Goal: Information Seeking & Learning: Learn about a topic

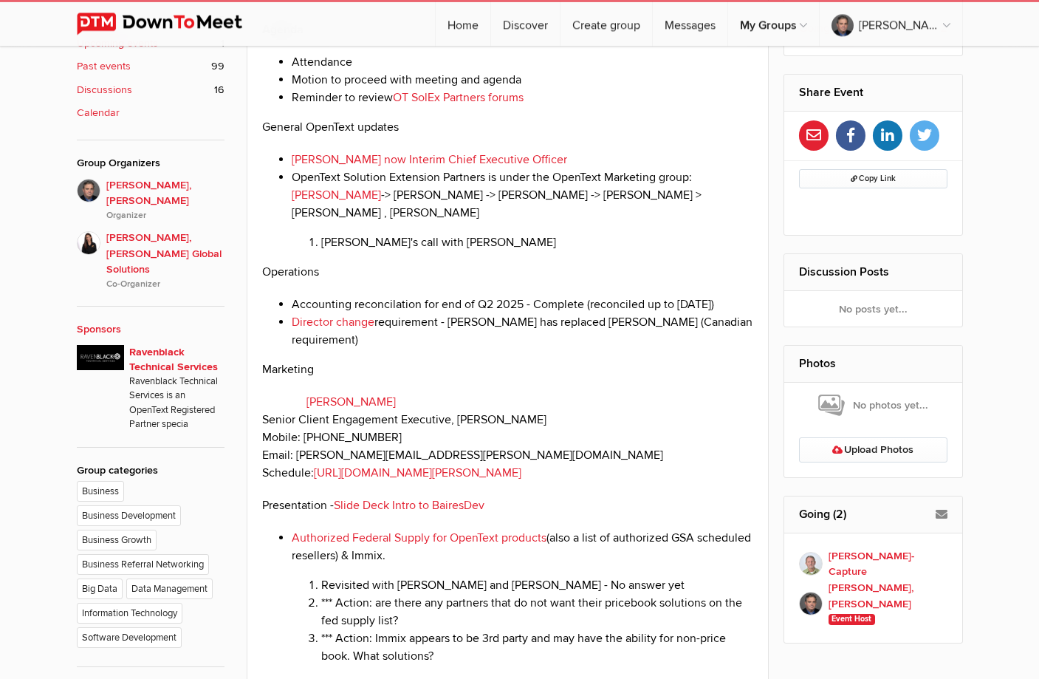
scroll to position [621, 0]
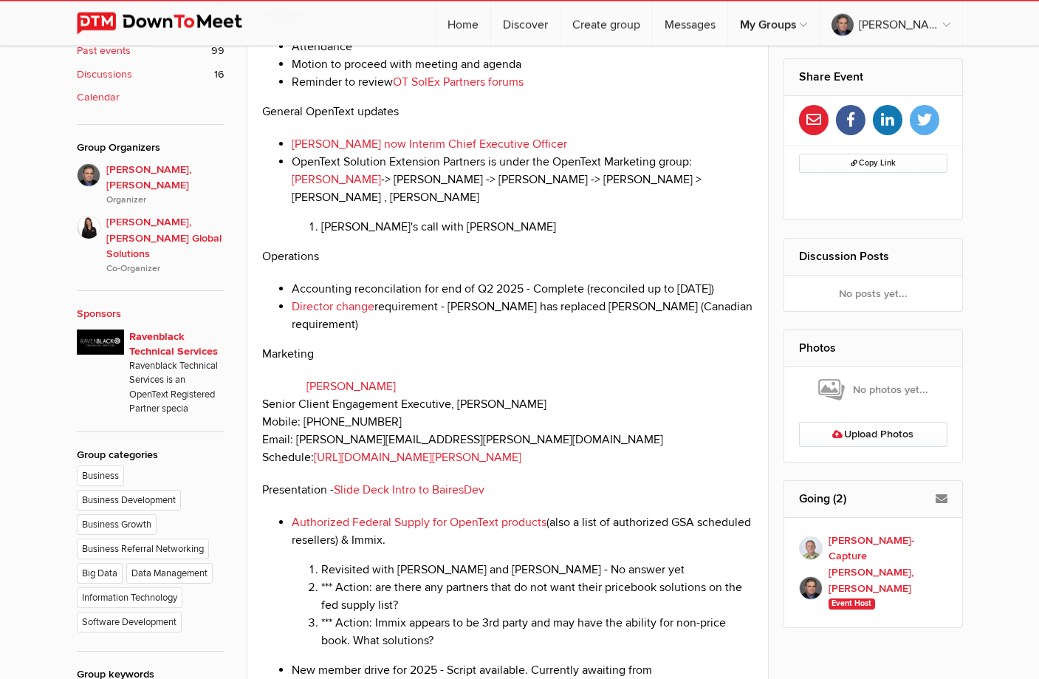
click at [450, 120] on p "General OpenText updates" at bounding box center [508, 112] width 492 height 18
click at [574, 120] on p "General OpenText updates" at bounding box center [508, 112] width 492 height 18
click at [464, 236] on li "OpenText Solution Extension Partners is under the OpenText Marketing group: [PE…" at bounding box center [523, 194] width 462 height 83
click at [450, 236] on li "OpenText Solution Extension Partners is under the OpenText Marketing group: [PE…" at bounding box center [523, 194] width 462 height 83
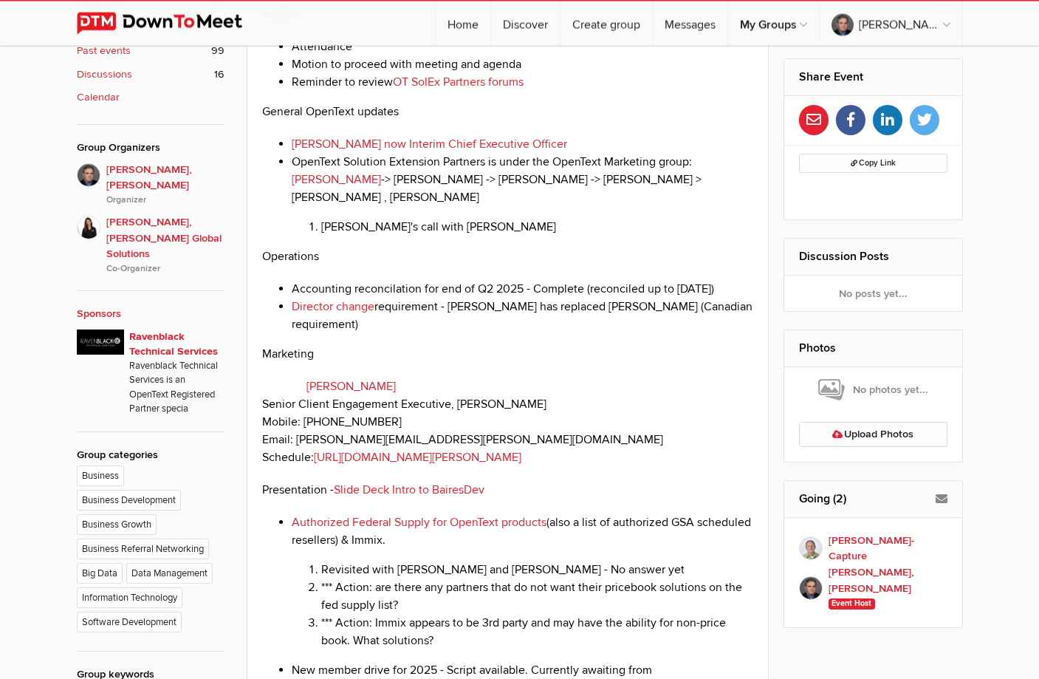
click at [420, 236] on li "OpenText Solution Extension Partners is under the OpenText Marketing group: [PE…" at bounding box center [523, 194] width 462 height 83
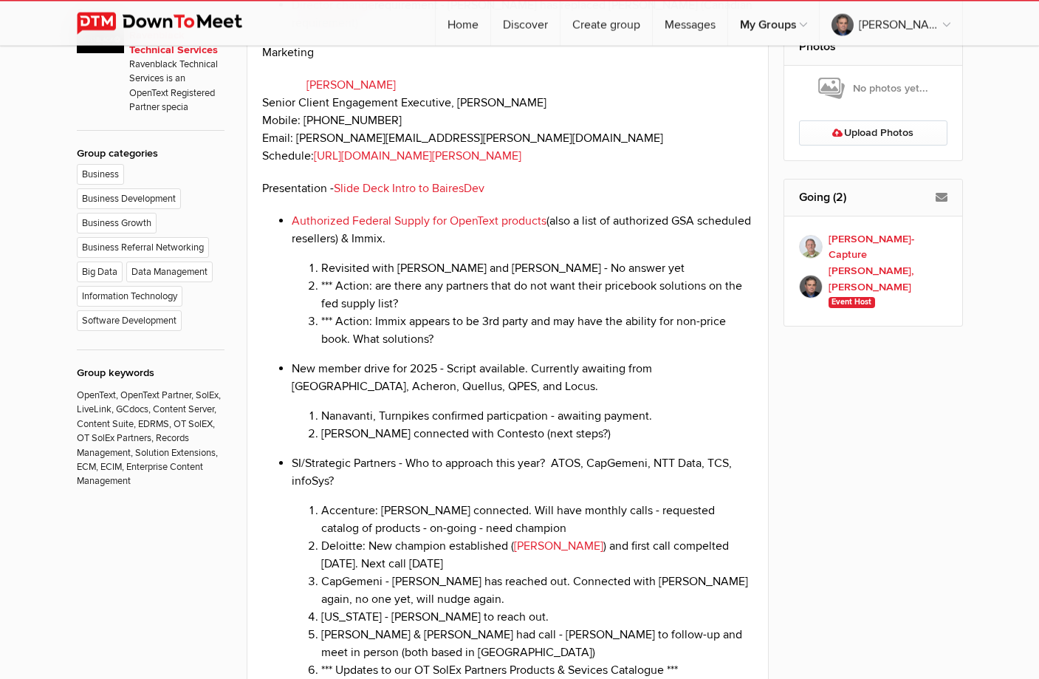
scroll to position [998, 0]
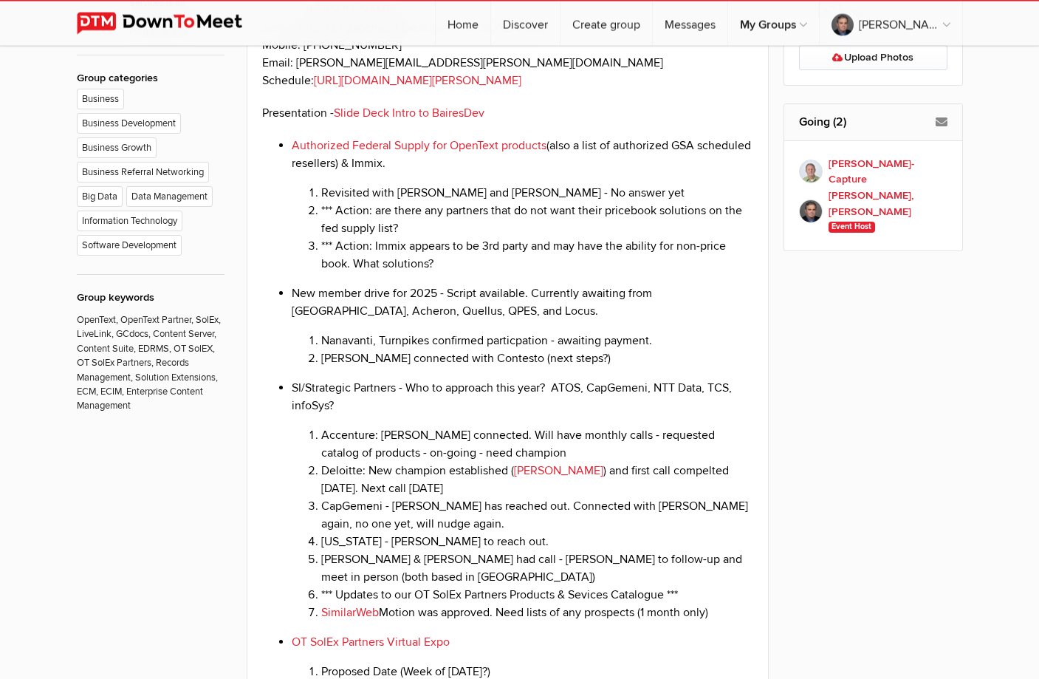
click at [513, 237] on li "*** Action: are there any partners that do not want their pricebook solutions o…" at bounding box center [537, 219] width 433 height 35
click at [532, 272] on li "*** Action: Immix appears to be 3rd party and may have the ability for non-pric…" at bounding box center [537, 254] width 433 height 35
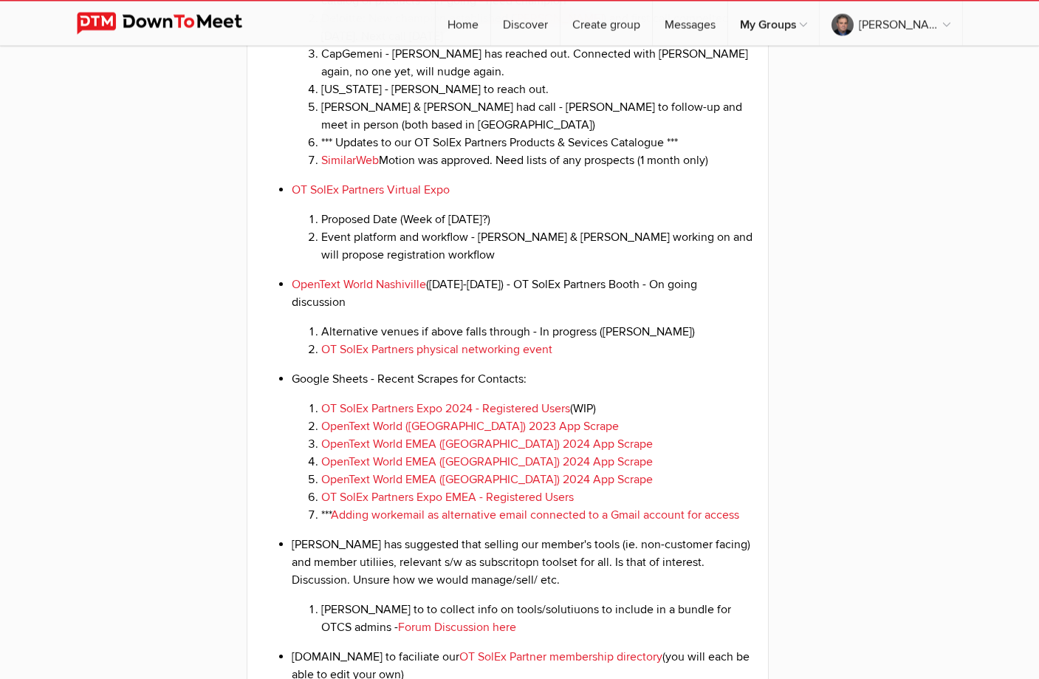
scroll to position [1675, 0]
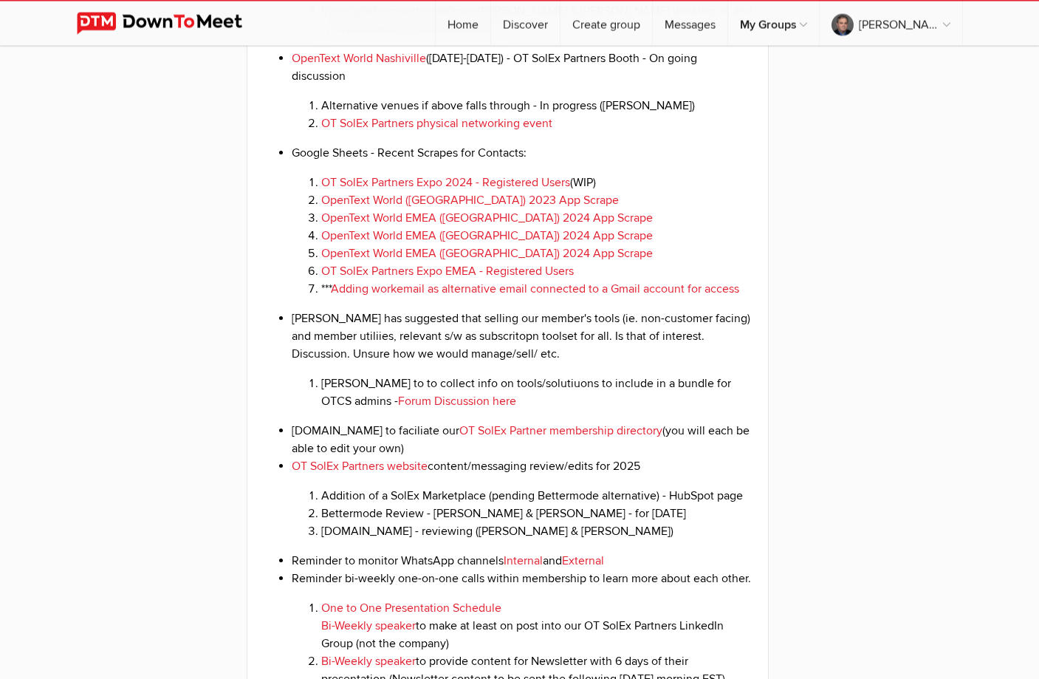
click at [518, 410] on li "[PERSON_NAME] has suggested that selling our member's tools (ie. non-customer f…" at bounding box center [523, 359] width 462 height 100
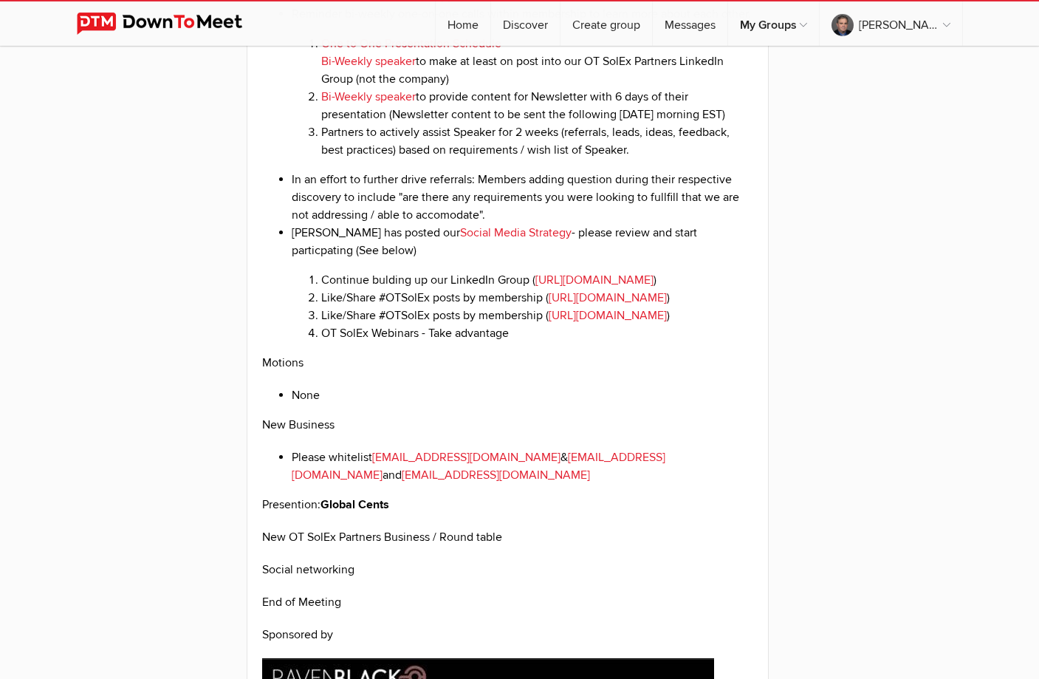
scroll to position [2278, 0]
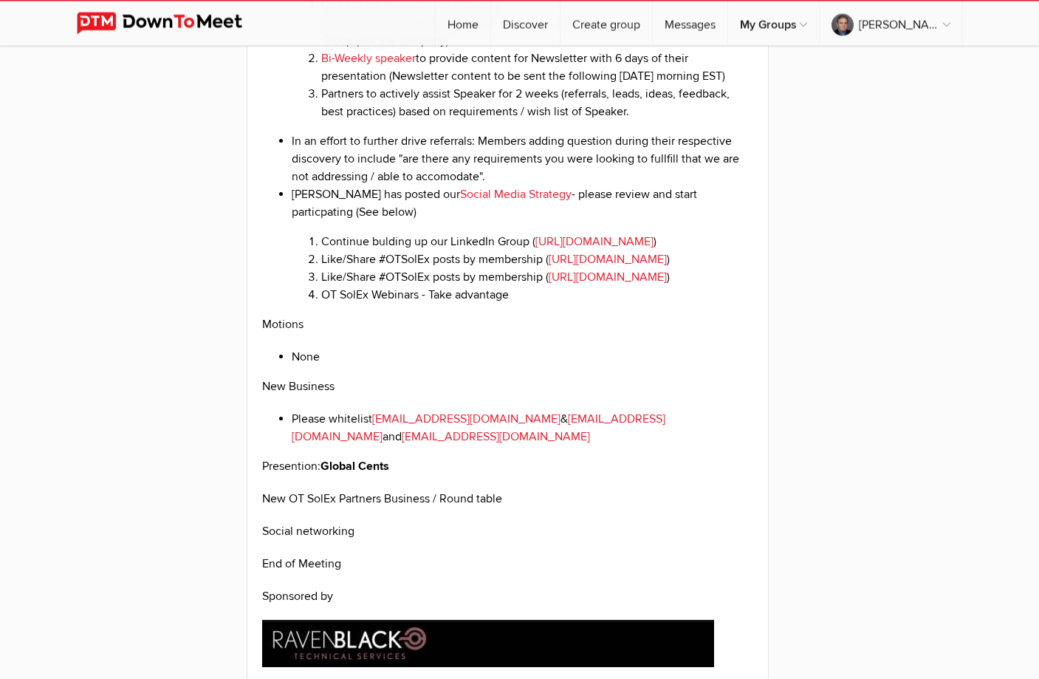
click at [637, 303] on li "OT SolEx Webinars - Take advantage" at bounding box center [537, 295] width 433 height 18
click at [392, 395] on p "New Business" at bounding box center [508, 386] width 492 height 18
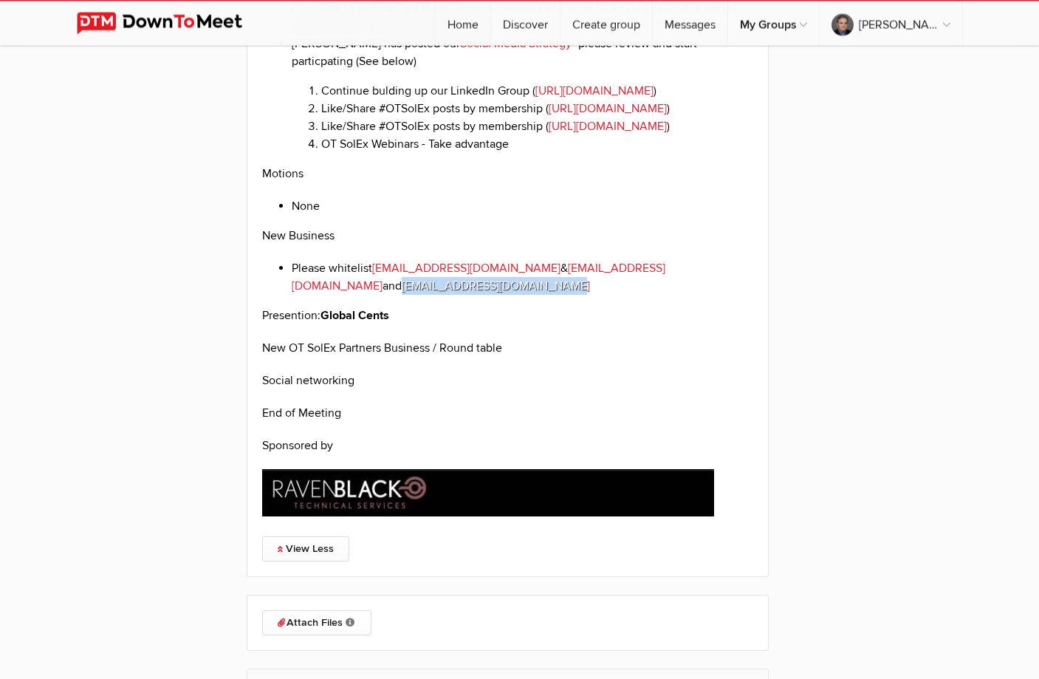
drag, startPoint x: 443, startPoint y: 411, endPoint x: 265, endPoint y: 414, distance: 178.0
click at [265, 295] on ul "Please whitelist [EMAIL_ADDRESS][DOMAIN_NAME] & [EMAIL_ADDRESS][DOMAIN_NAME] an…" at bounding box center [508, 276] width 492 height 35
click at [733, 357] on p "New OT SolEx Partners Business / Round table" at bounding box center [508, 348] width 492 height 18
click at [495, 324] on p "Presention: Global Cents" at bounding box center [508, 315] width 492 height 18
click at [555, 389] on p "Social networking" at bounding box center [508, 380] width 492 height 18
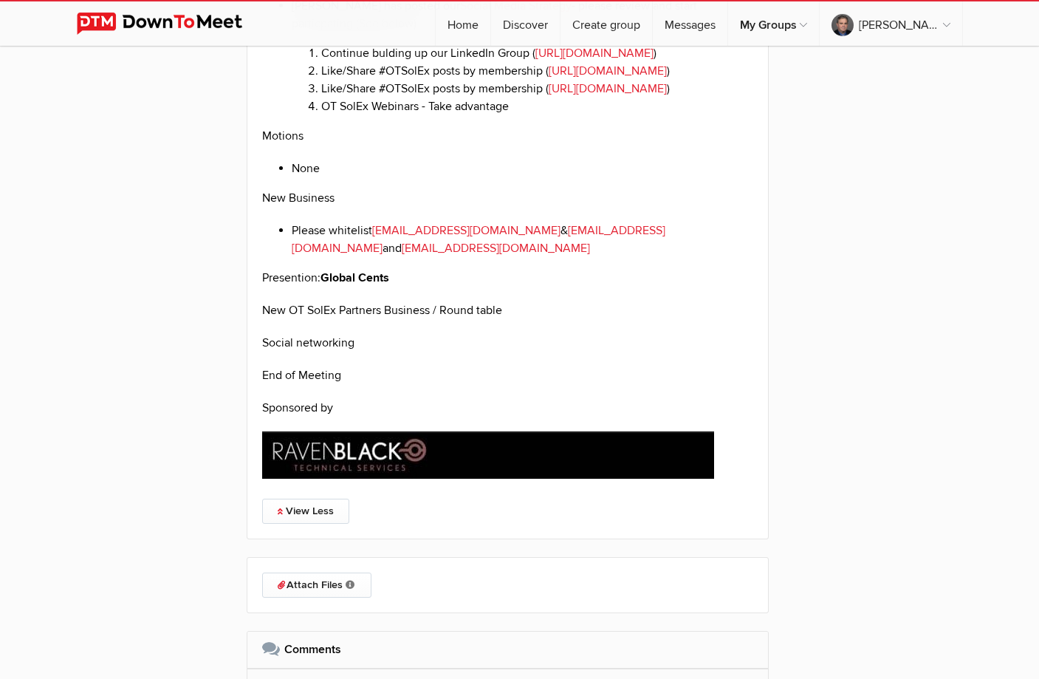
scroll to position [2504, 0]
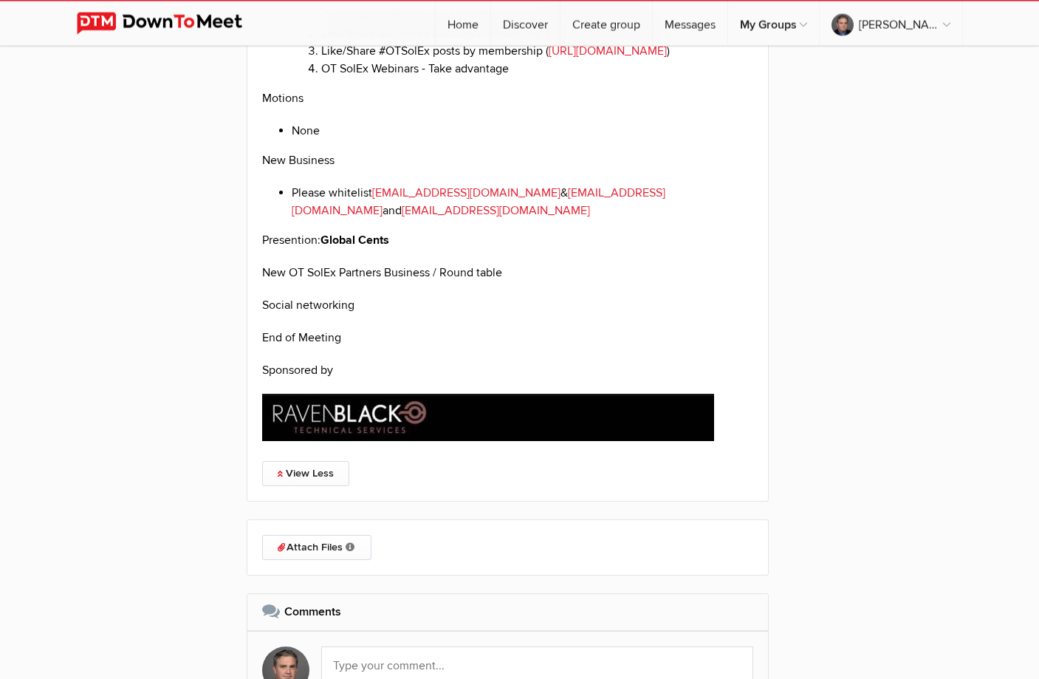
click at [517, 281] on p "New OT SolEx Partners Business / Round table" at bounding box center [508, 273] width 492 height 18
